Goal: Navigation & Orientation: Understand site structure

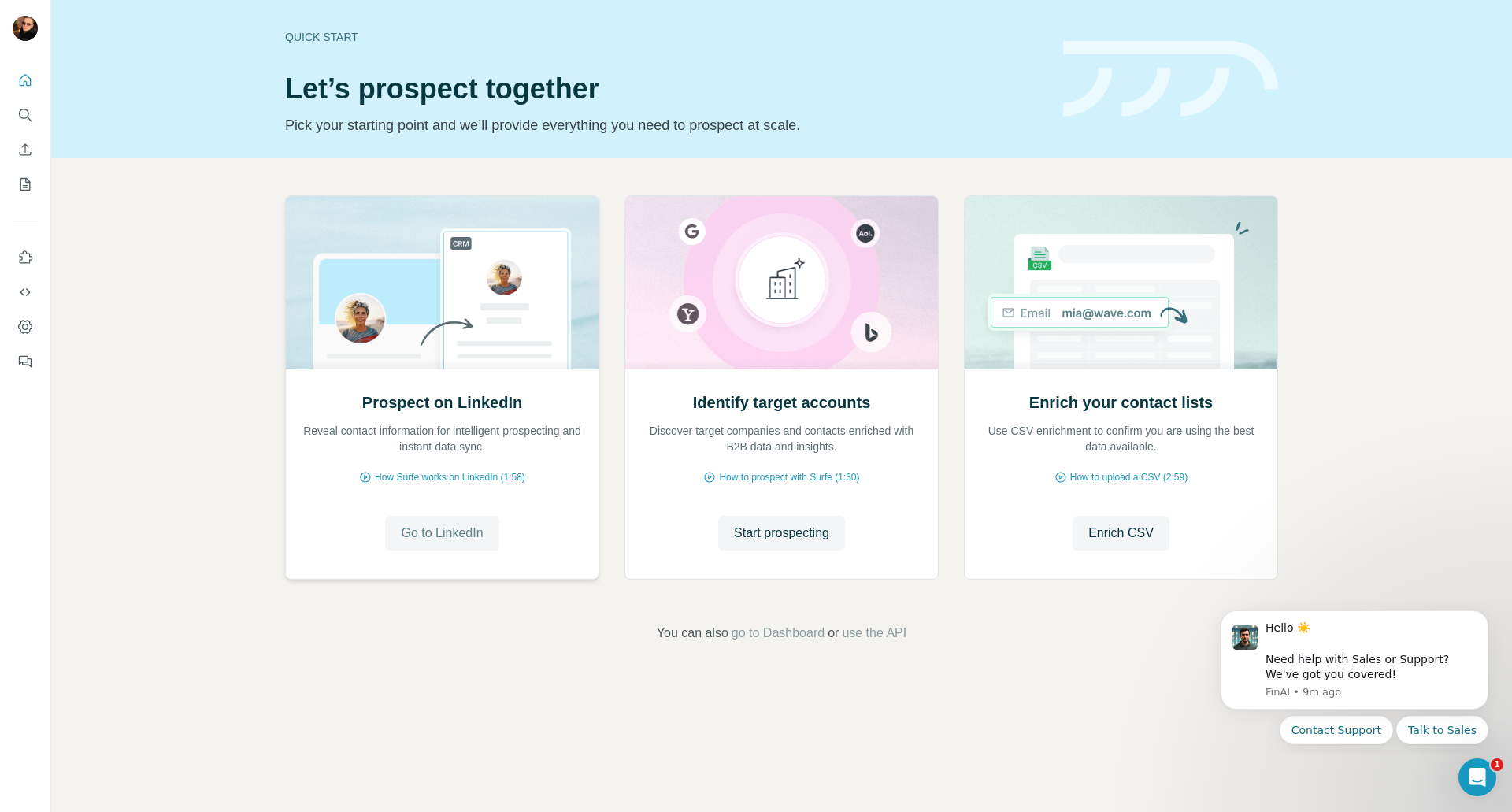
click at [461, 537] on span "Go to LinkedIn" at bounding box center [441, 532] width 82 height 19
click at [21, 122] on icon "Search" at bounding box center [25, 115] width 16 height 16
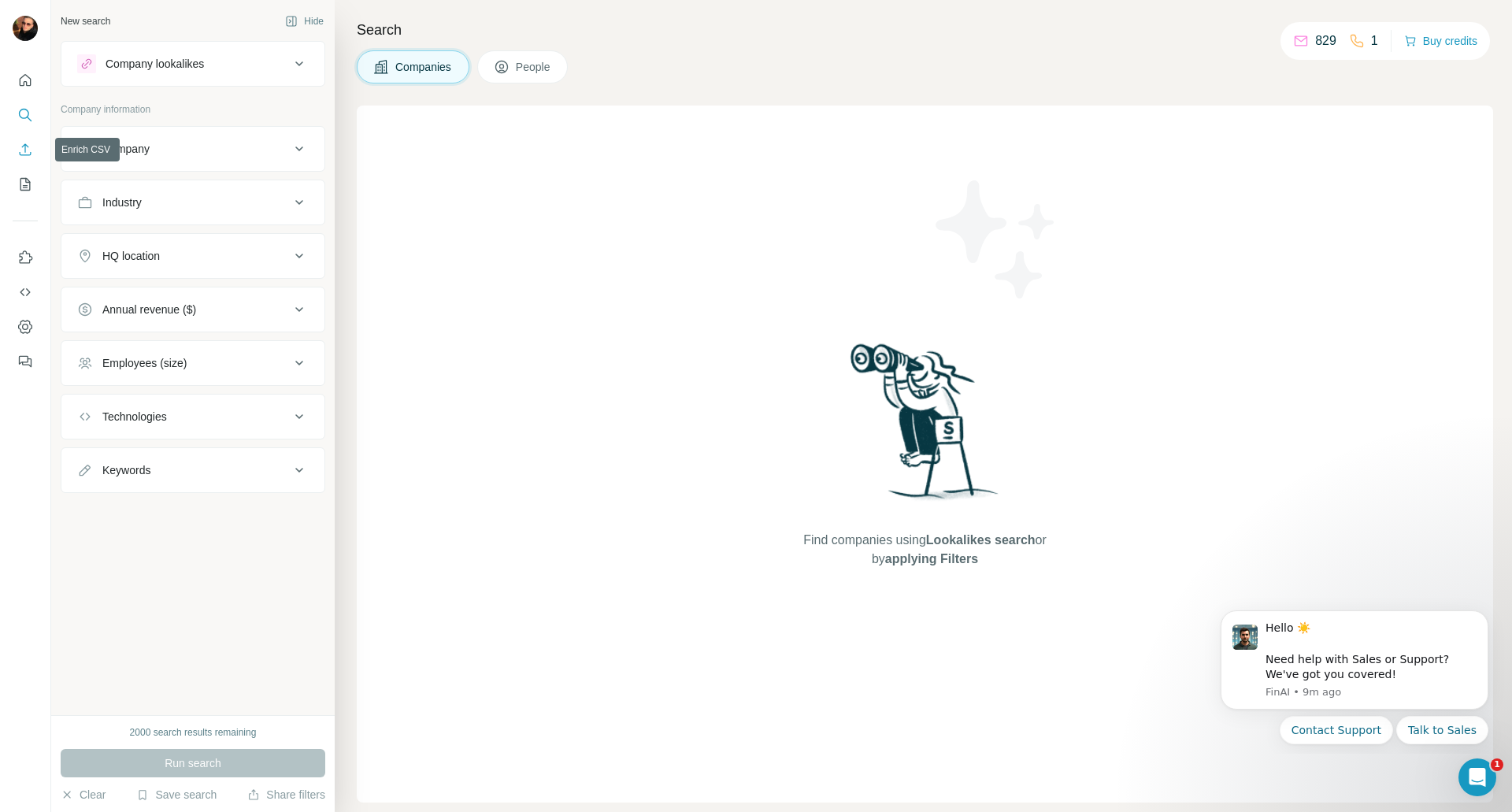
click at [21, 140] on button "Enrich CSV" at bounding box center [25, 150] width 25 height 29
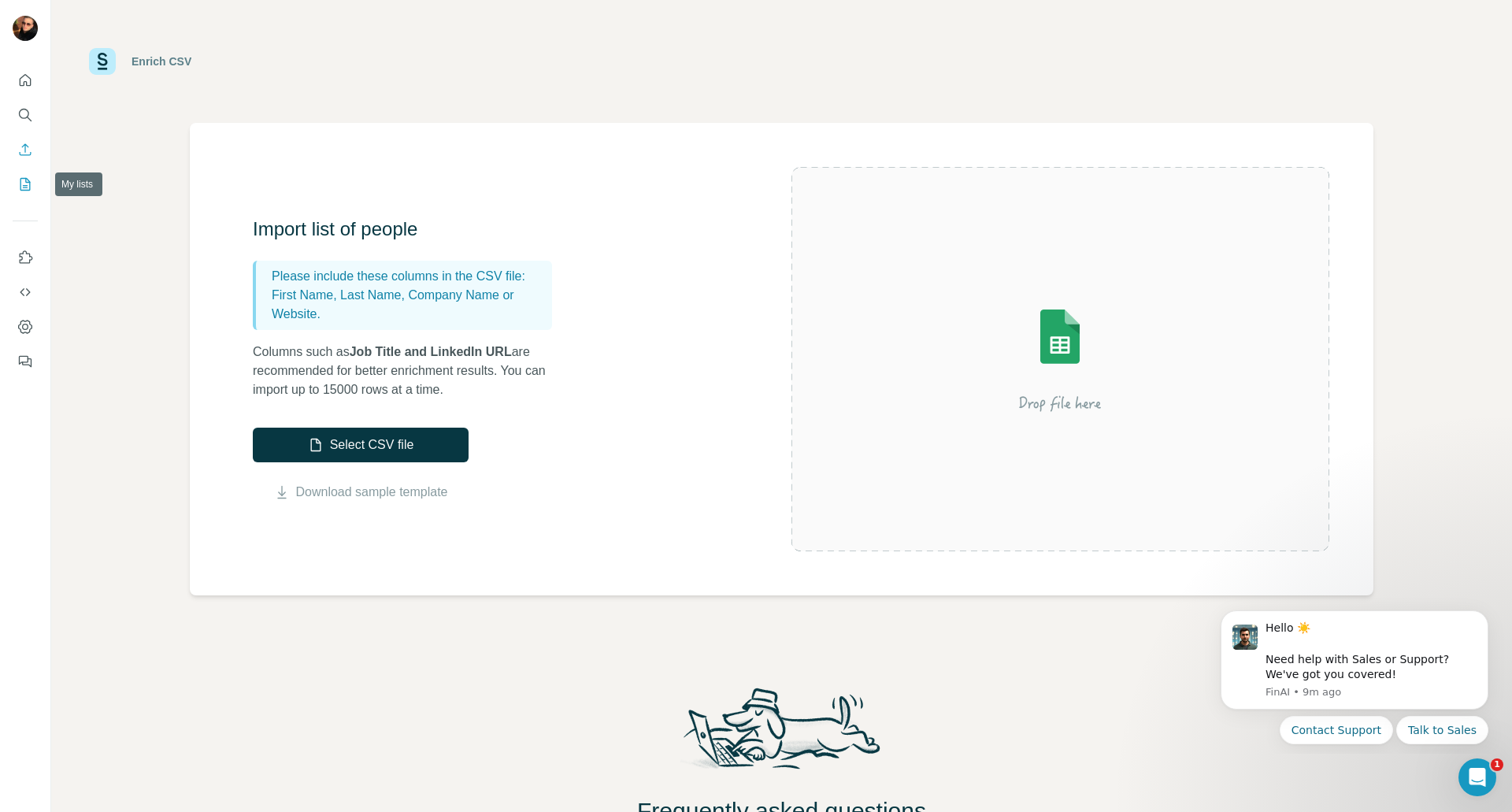
click at [29, 179] on icon "My lists" at bounding box center [25, 184] width 16 height 16
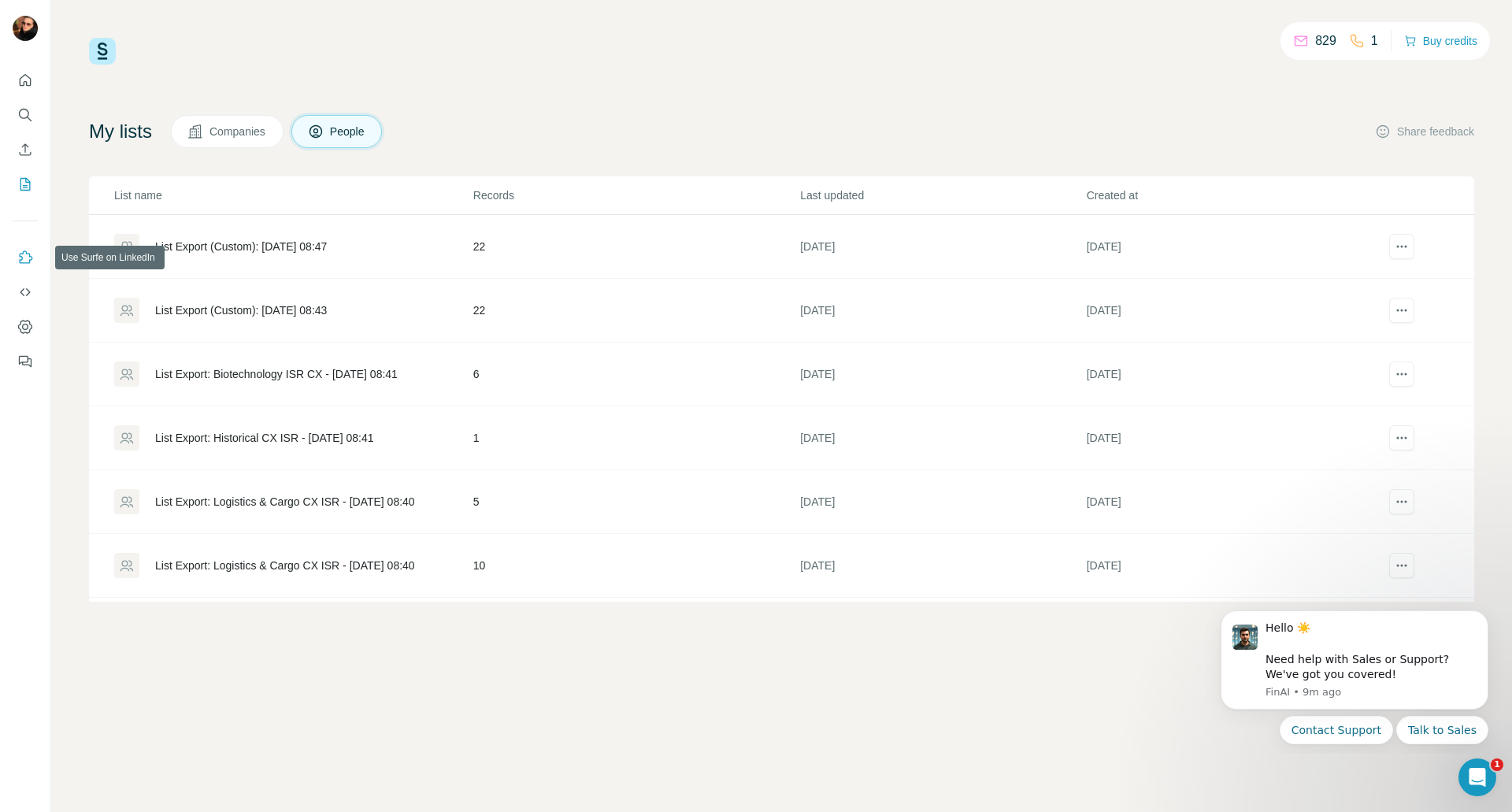
click at [31, 247] on button "Use Surfe on LinkedIn" at bounding box center [25, 257] width 25 height 29
click at [20, 300] on button "Use Surfe API" at bounding box center [25, 291] width 25 height 29
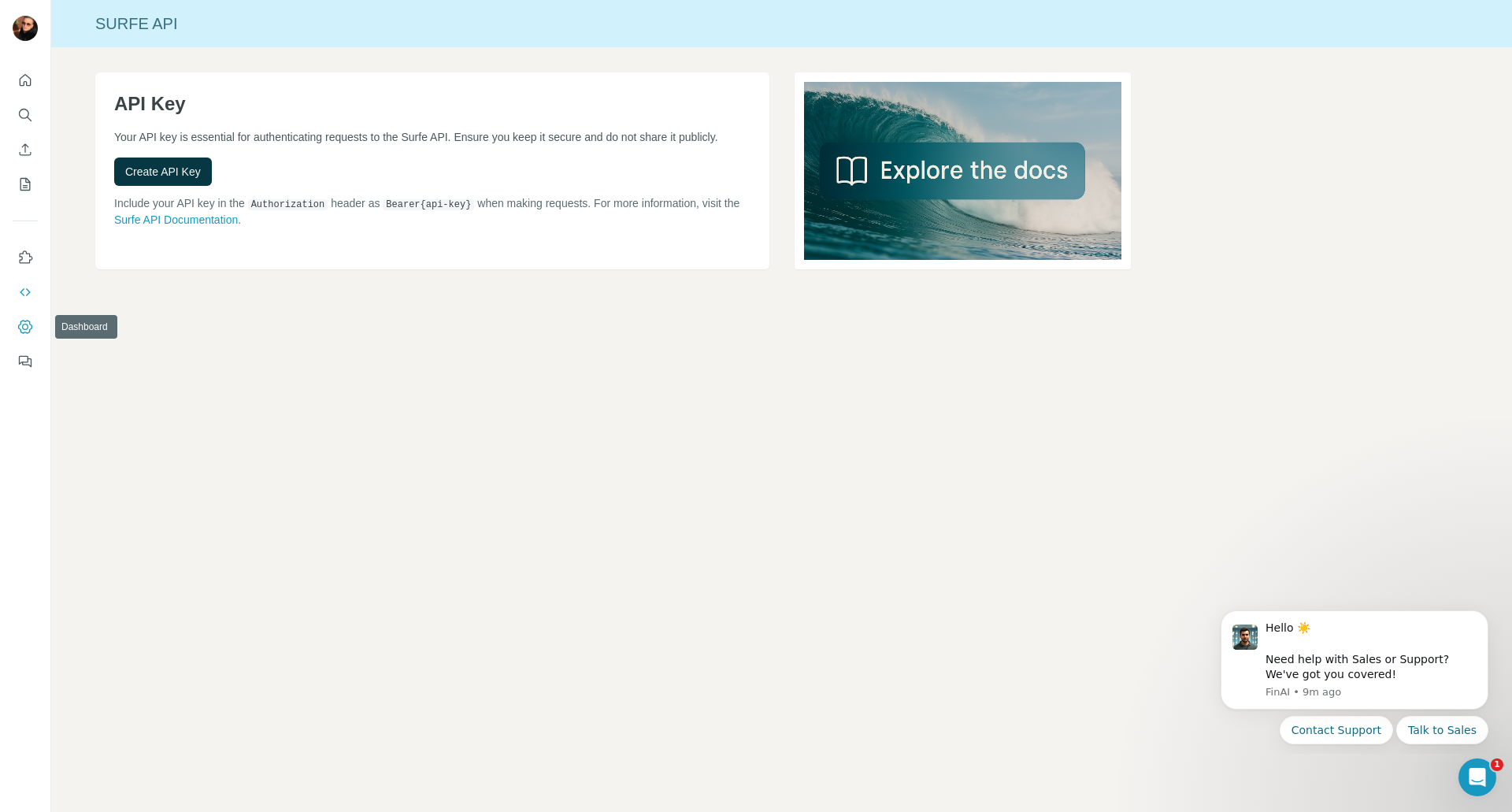
click at [23, 320] on icon "Dashboard" at bounding box center [25, 326] width 14 height 14
